Goal: Check status: Check status

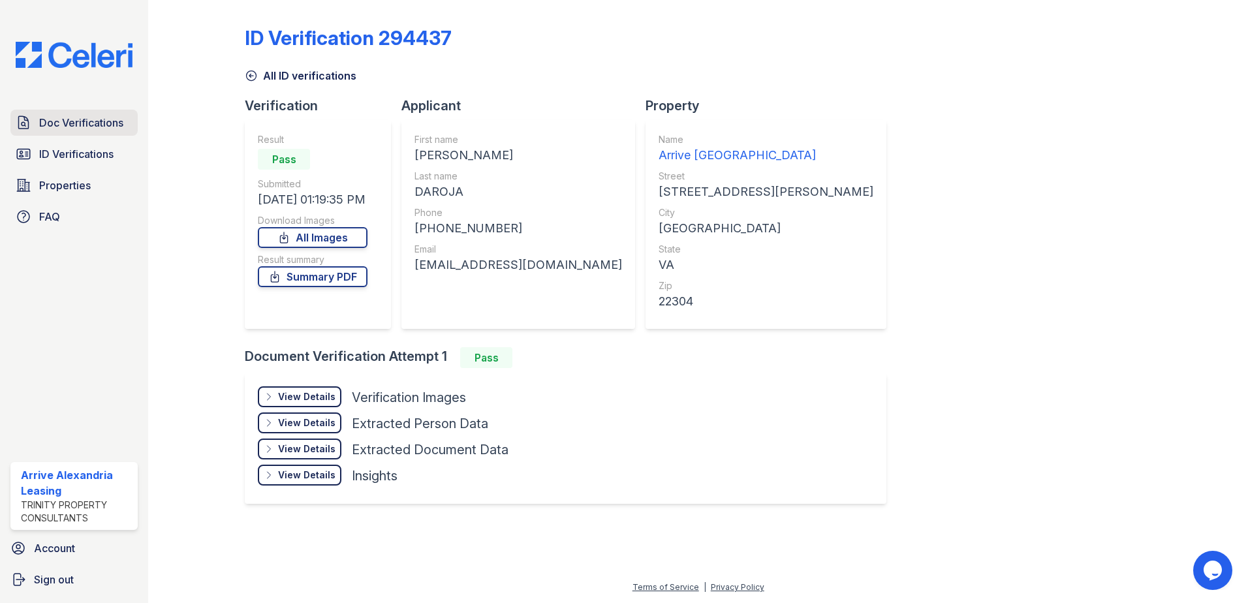
click at [118, 121] on span "Doc Verifications" at bounding box center [81, 123] width 84 height 16
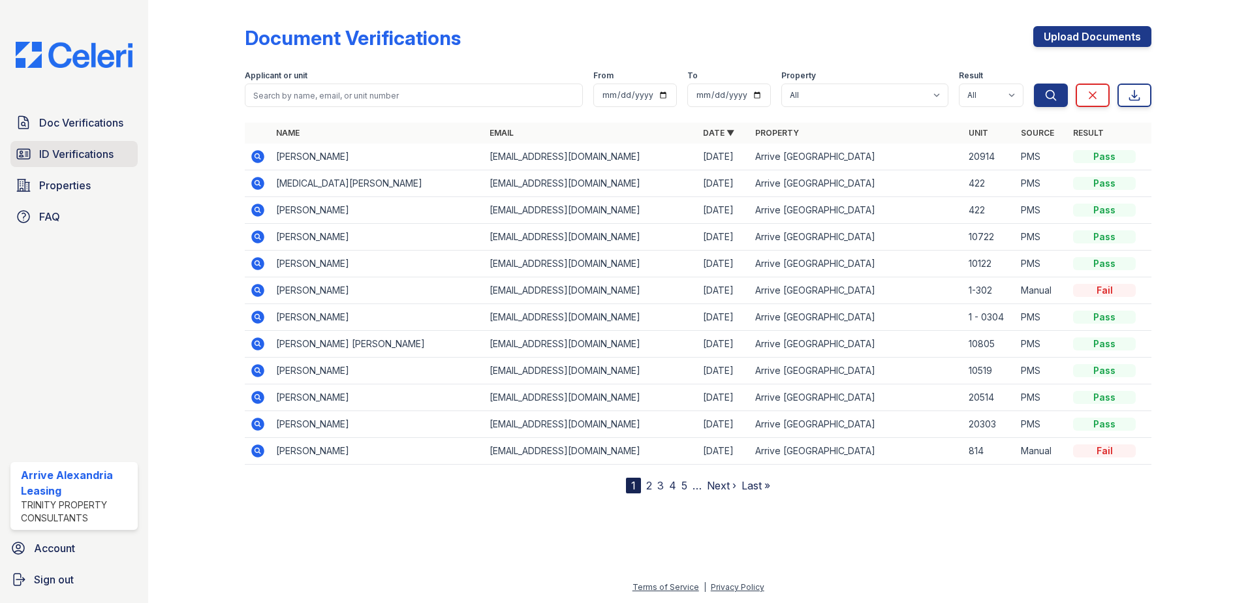
click at [42, 147] on span "ID Verifications" at bounding box center [76, 154] width 74 height 16
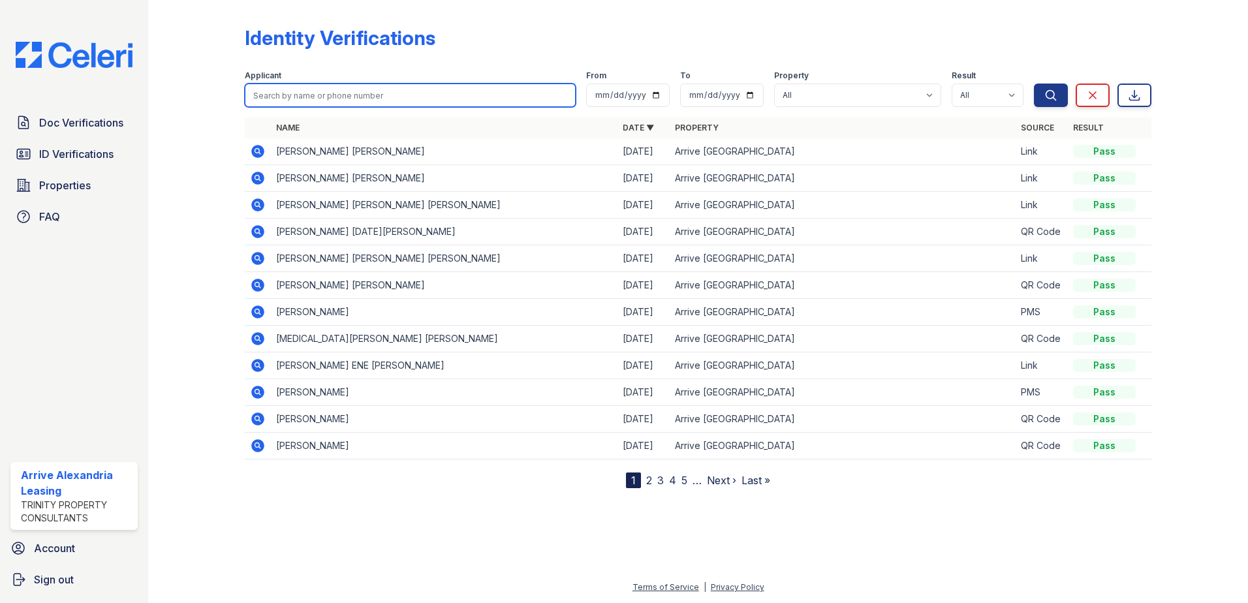
click at [369, 93] on input "search" at bounding box center [410, 95] width 331 height 23
type input "[PERSON_NAME]"
click at [1034, 84] on button "Search" at bounding box center [1051, 95] width 34 height 23
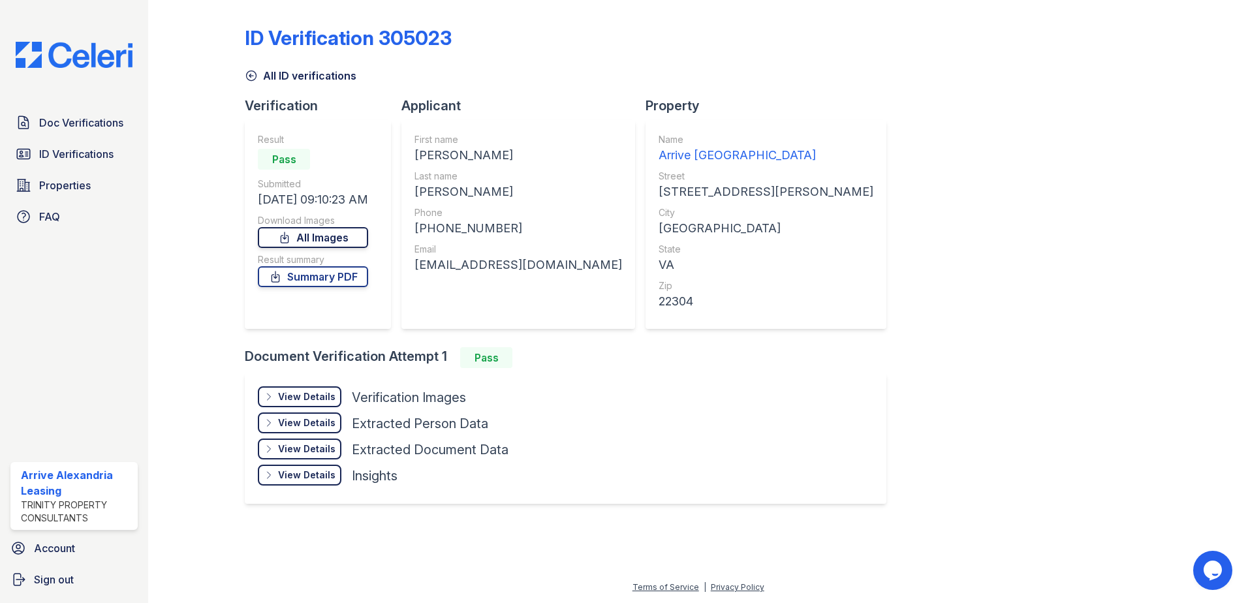
click at [282, 238] on link "All Images" at bounding box center [313, 237] width 110 height 21
click at [313, 281] on link "Summary PDF" at bounding box center [313, 276] width 110 height 21
click at [337, 274] on link "Summary PDF" at bounding box center [313, 276] width 110 height 21
